Goal: Task Accomplishment & Management: Complete application form

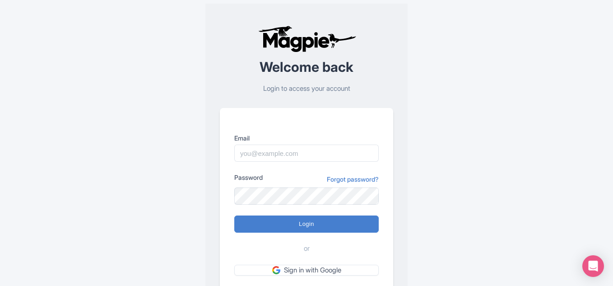
scroll to position [67, 0]
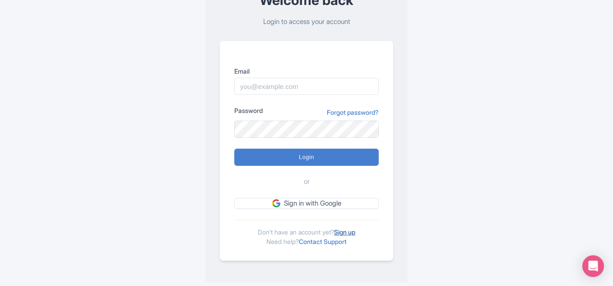
click at [347, 234] on link "Sign up" at bounding box center [344, 232] width 21 height 8
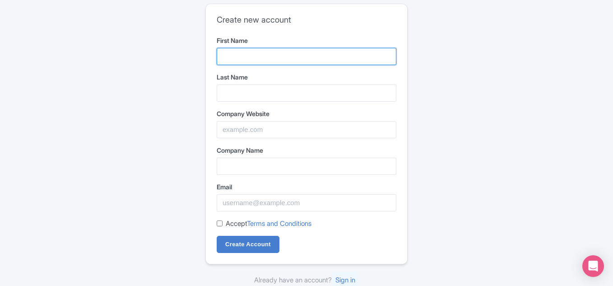
click at [267, 61] on input "First Name" at bounding box center [307, 56] width 180 height 17
type input "key2africa"
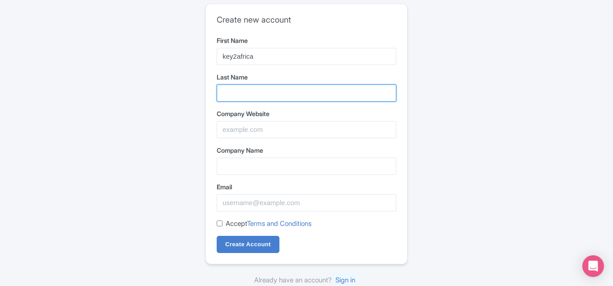
click at [264, 91] on input "Last Name" at bounding box center [307, 92] width 180 height 17
type input "safari"
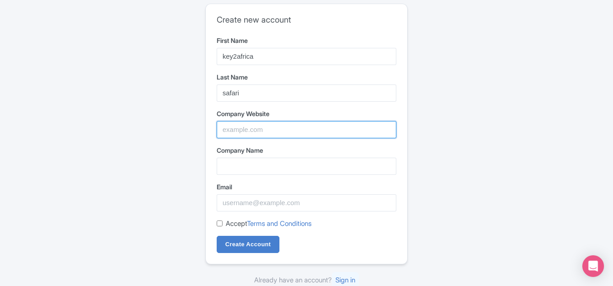
click at [248, 132] on input "Company Website" at bounding box center [307, 129] width 180 height 17
paste input "https://www.key2africasafaris.com/"
type input "https://www.key2africasafaris.com/"
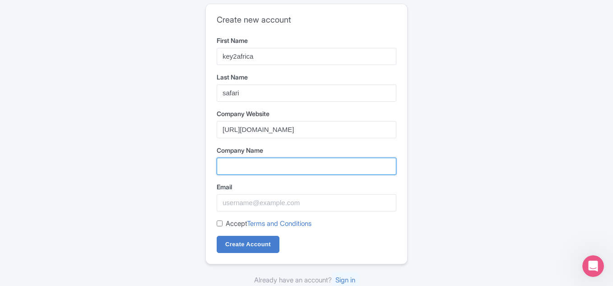
click at [257, 165] on input "Company Name" at bounding box center [307, 166] width 180 height 17
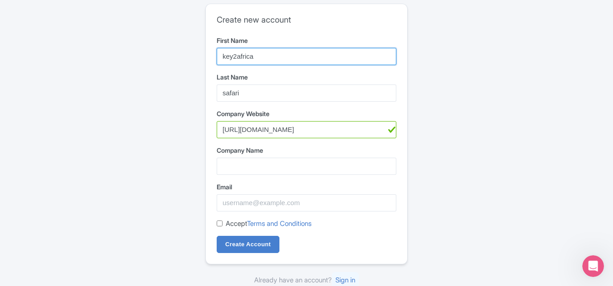
click at [244, 58] on input "key2africa" at bounding box center [307, 56] width 180 height 17
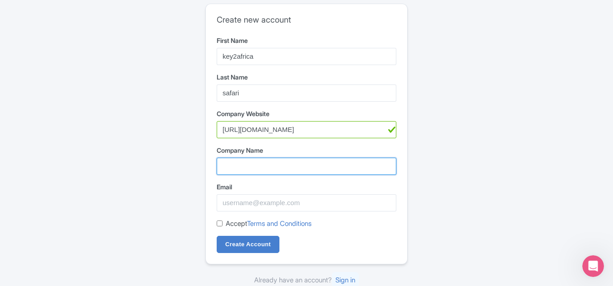
click at [246, 169] on input "Company Name" at bounding box center [307, 166] width 180 height 17
paste input "key2africa"
type input "key2africa"
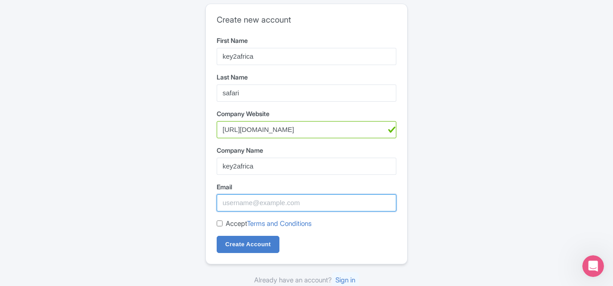
click at [250, 200] on input "Email" at bounding box center [307, 202] width 180 height 17
paste input "key2africasafari@gmail.com"
type input "key2africasafari@gmail.com"
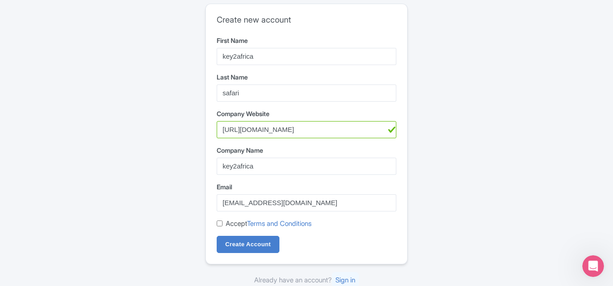
click at [225, 224] on div "Accept Terms and Conditions" at bounding box center [307, 224] width 180 height 10
click at [214, 225] on div "Create new account First Name key2africa Last Name safari Company Website https…" at bounding box center [306, 134] width 201 height 260
click at [219, 222] on input "Accept Terms and Conditions" at bounding box center [220, 223] width 6 height 6
checkbox input "true"
click at [239, 250] on input "Create Account" at bounding box center [248, 244] width 63 height 17
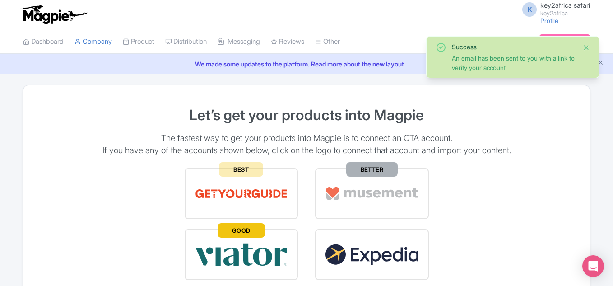
click at [586, 48] on button "Close" at bounding box center [586, 47] width 7 height 11
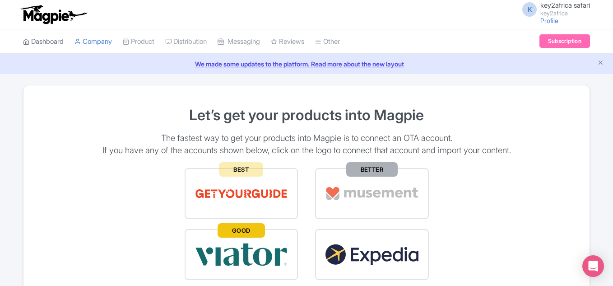
click at [59, 41] on link "Dashboard" at bounding box center [43, 41] width 41 height 25
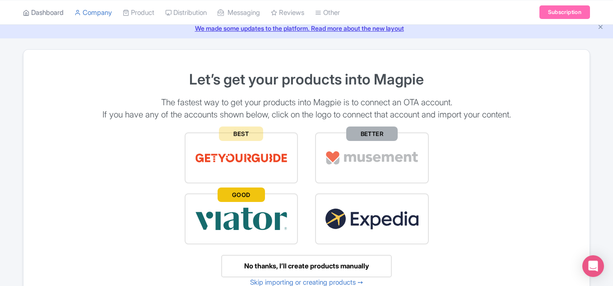
scroll to position [90, 0]
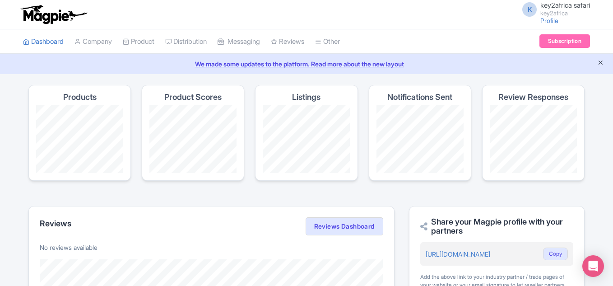
click at [599, 64] on icon "Close announcement" at bounding box center [601, 62] width 7 height 7
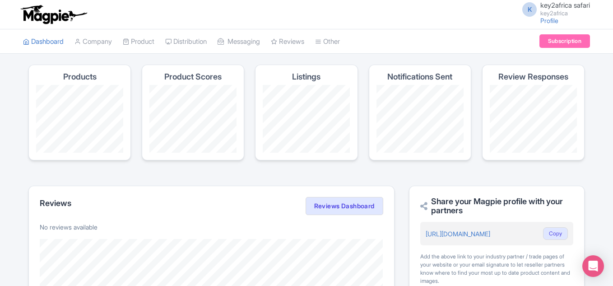
click at [557, 10] on small "key2africa" at bounding box center [566, 13] width 50 height 6
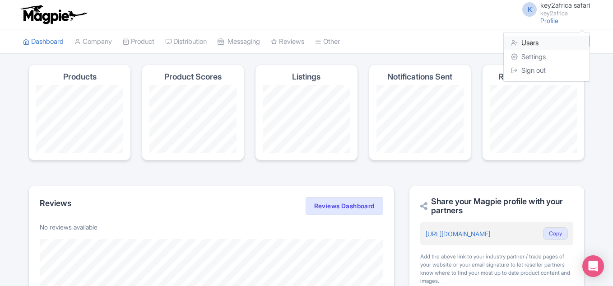
click at [542, 47] on link "Users" at bounding box center [547, 43] width 86 height 14
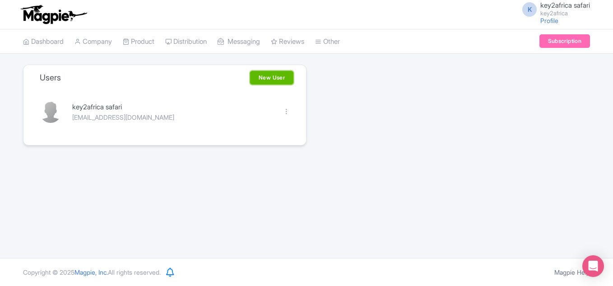
click at [279, 72] on link "New User" at bounding box center [271, 78] width 43 height 14
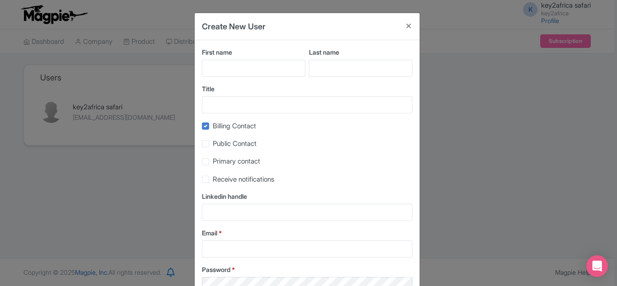
click at [443, 106] on div "Create New User First name Last name Title Billing Contact Public Contact Prima…" at bounding box center [308, 143] width 617 height 286
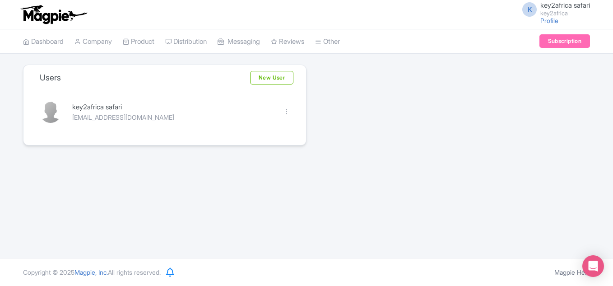
click at [61, 20] on img at bounding box center [54, 15] width 70 height 20
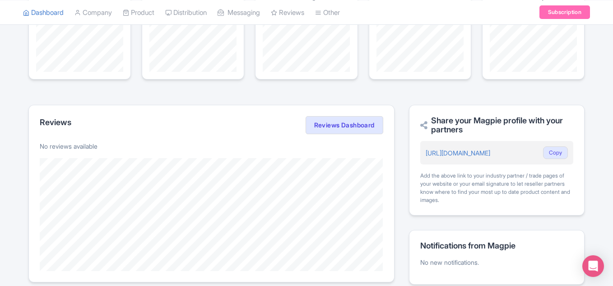
scroll to position [80, 0]
click at [560, 154] on button "Copy" at bounding box center [555, 153] width 25 height 13
click at [556, 149] on button "Copy" at bounding box center [555, 153] width 25 height 13
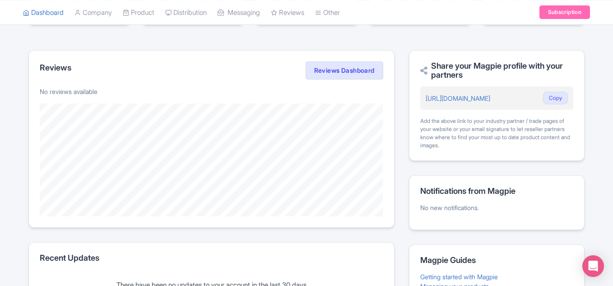
scroll to position [216, 0]
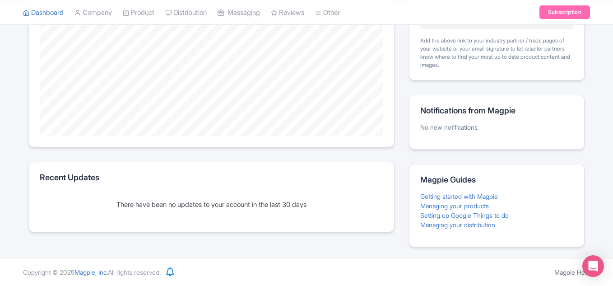
click at [169, 205] on div "There have been no updates to your account in the last 30 days" at bounding box center [212, 205] width 344 height 10
click at [551, 11] on link "Subscription" at bounding box center [565, 12] width 51 height 14
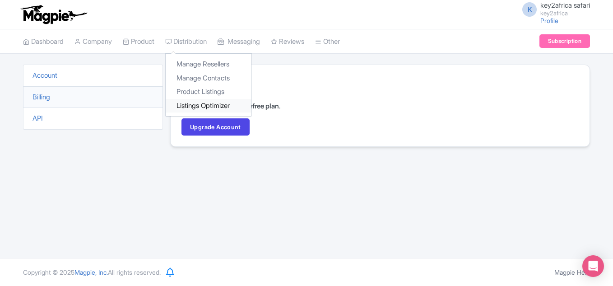
click at [196, 103] on link "Listings Optimizer" at bounding box center [209, 106] width 86 height 14
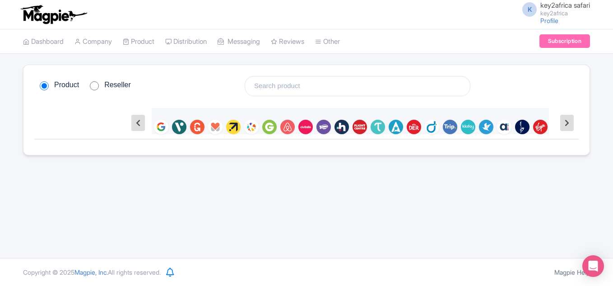
click at [94, 89] on input "Reseller" at bounding box center [94, 85] width 9 height 9
radio input "true"
click at [515, 214] on div "K key2africa safari key2africa Profile Users Settings Sign out Dashboard Compan…" at bounding box center [306, 129] width 613 height 258
click at [304, 72] on div "Product Reseller M G H R A A V E B C C S E C T E E S A G E L J M N P M C V H G …" at bounding box center [306, 110] width 567 height 91
click at [345, 45] on li "Other Help Documents Connections View All Magpie Products Magpie Pricing" at bounding box center [328, 41] width 36 height 24
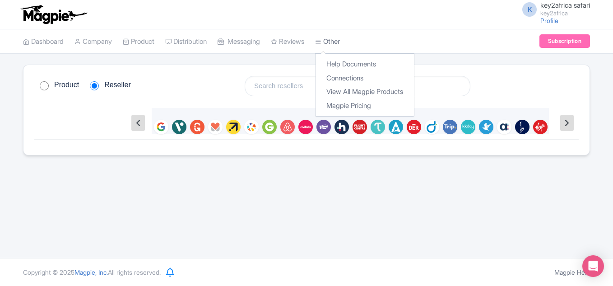
click at [335, 39] on link "Other" at bounding box center [327, 41] width 25 height 25
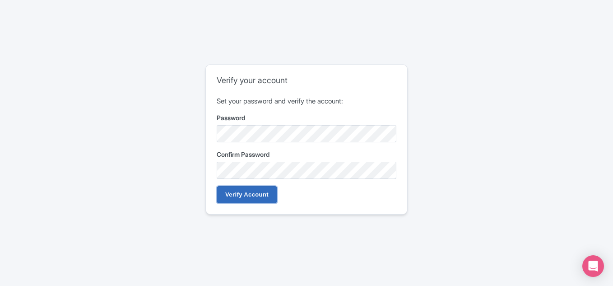
click at [267, 196] on input "Verify Account" at bounding box center [247, 194] width 61 height 17
